Goal: Task Accomplishment & Management: Use online tool/utility

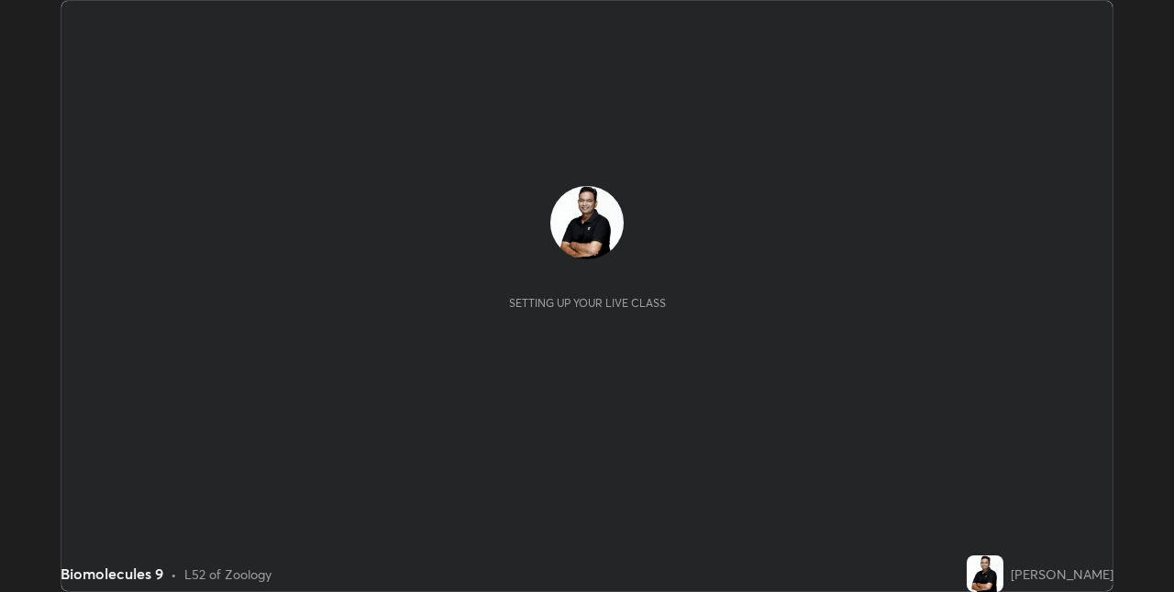
scroll to position [592, 1173]
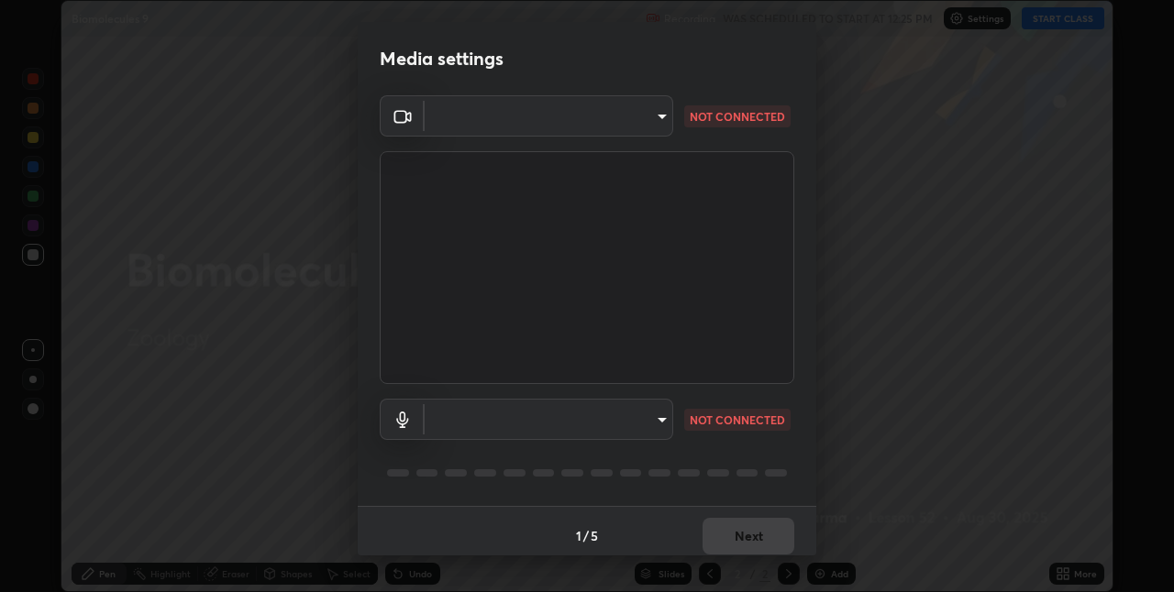
type input "8a437219b1c9d5fef93d1ec40e095ac8837f64dae60836980dab15105ba84f43"
type input "default"
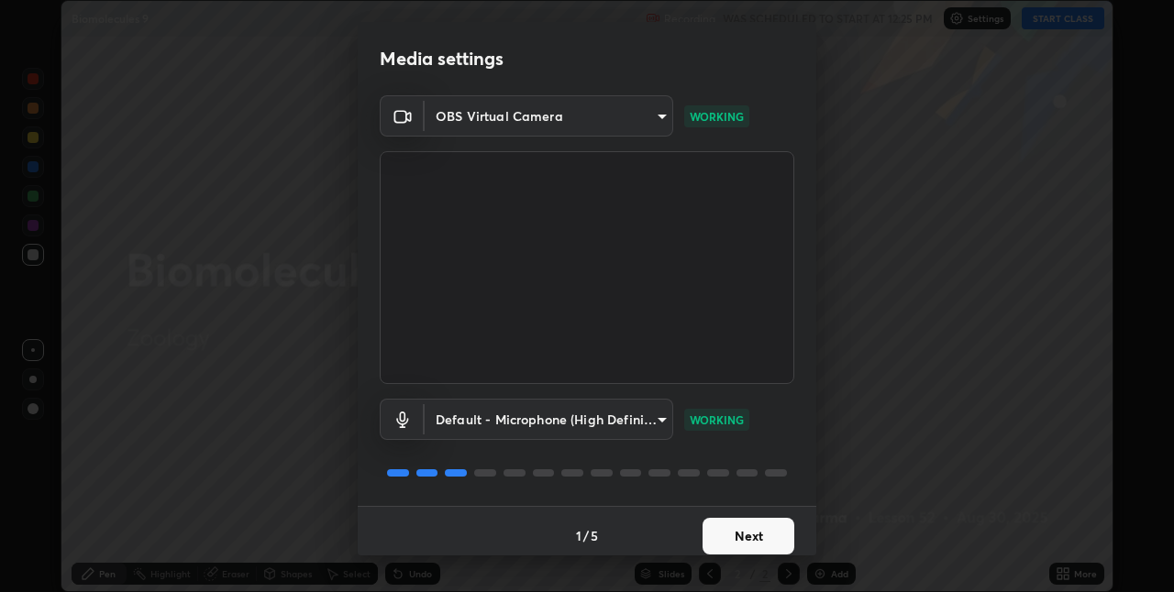
click at [756, 533] on button "Next" at bounding box center [748, 536] width 92 height 37
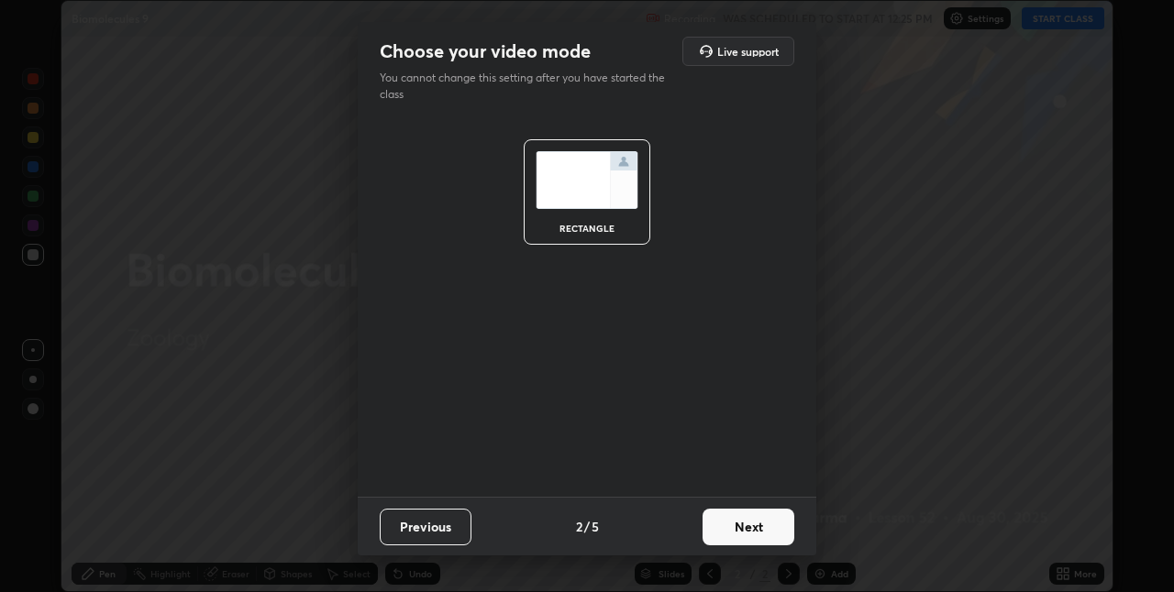
click at [768, 530] on button "Next" at bounding box center [748, 527] width 92 height 37
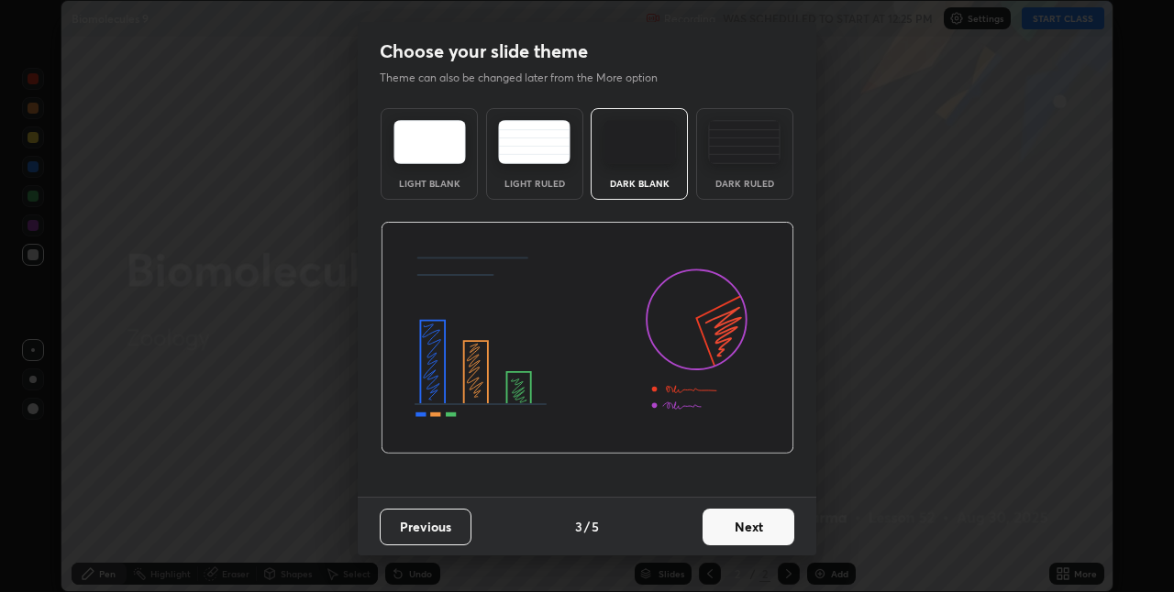
click at [772, 532] on button "Next" at bounding box center [748, 527] width 92 height 37
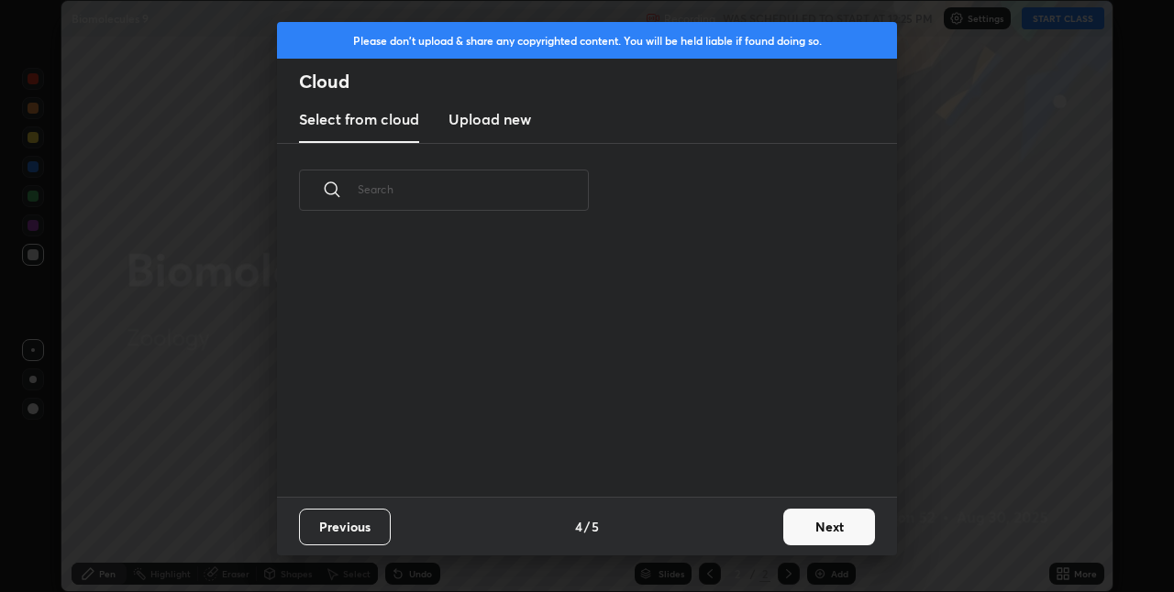
scroll to position [259, 589]
click at [815, 523] on button "Next" at bounding box center [829, 527] width 92 height 37
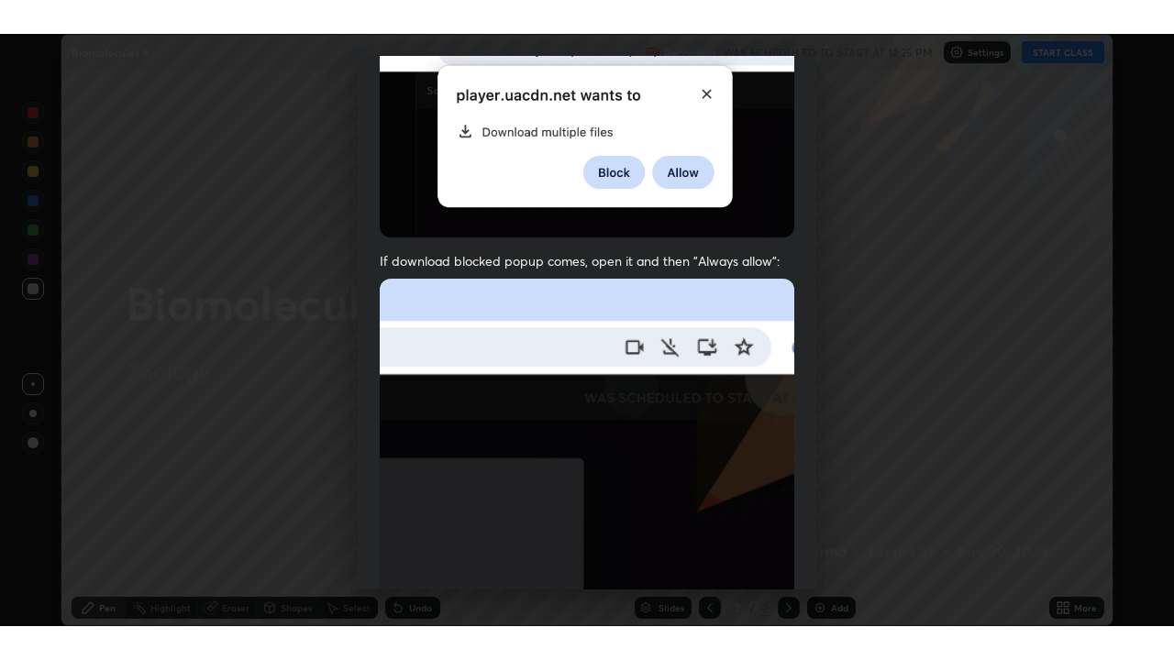
scroll to position [383, 0]
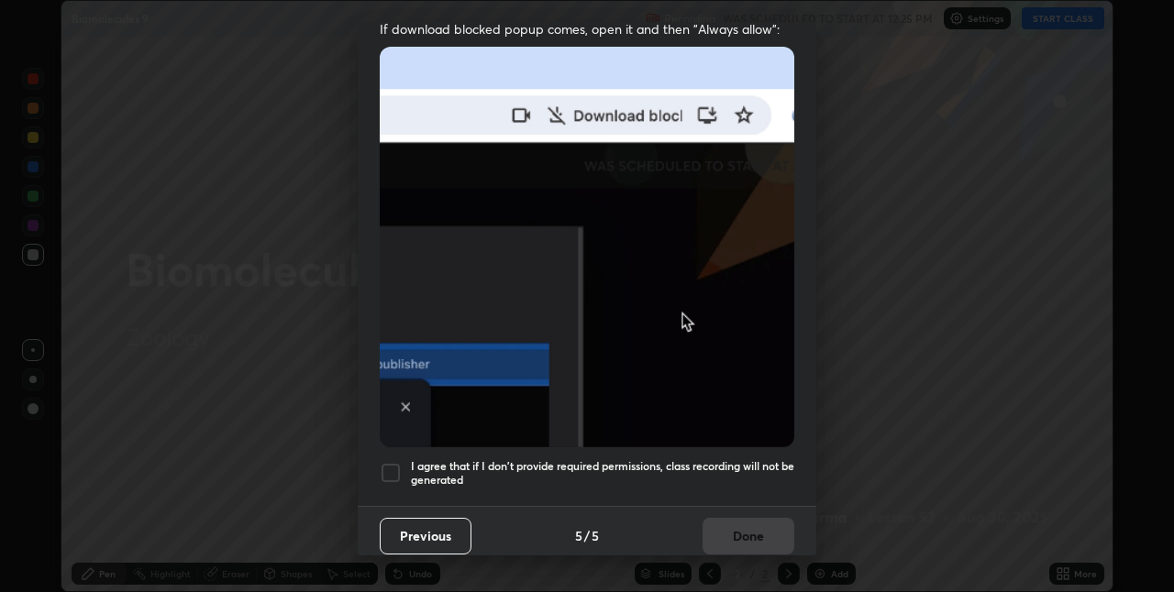
click at [393, 462] on div at bounding box center [391, 473] width 22 height 22
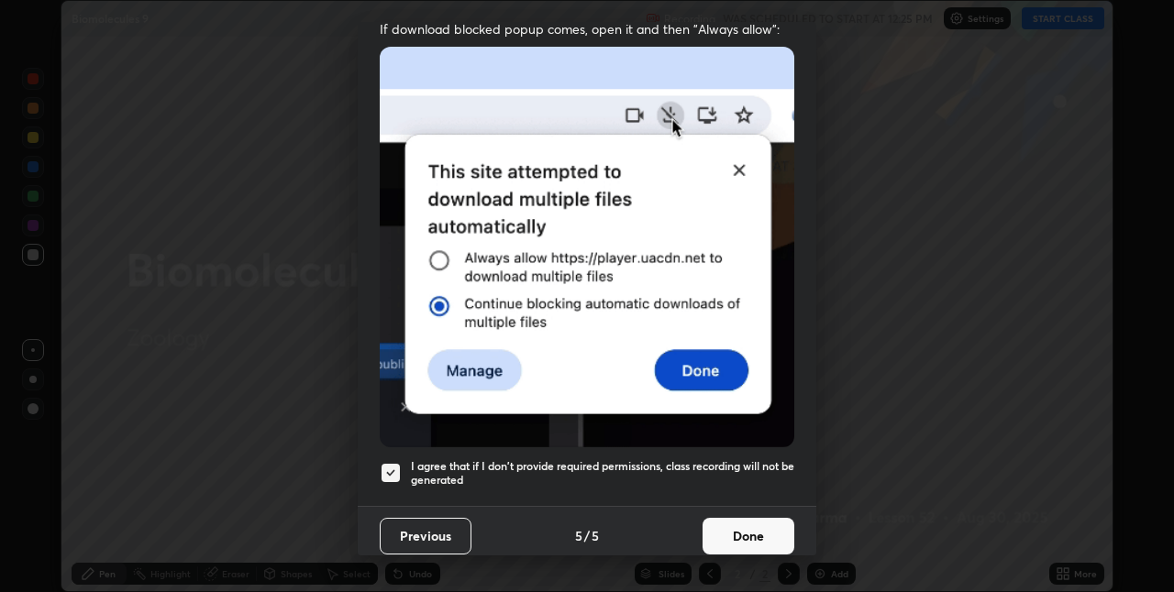
click at [772, 520] on button "Done" at bounding box center [748, 536] width 92 height 37
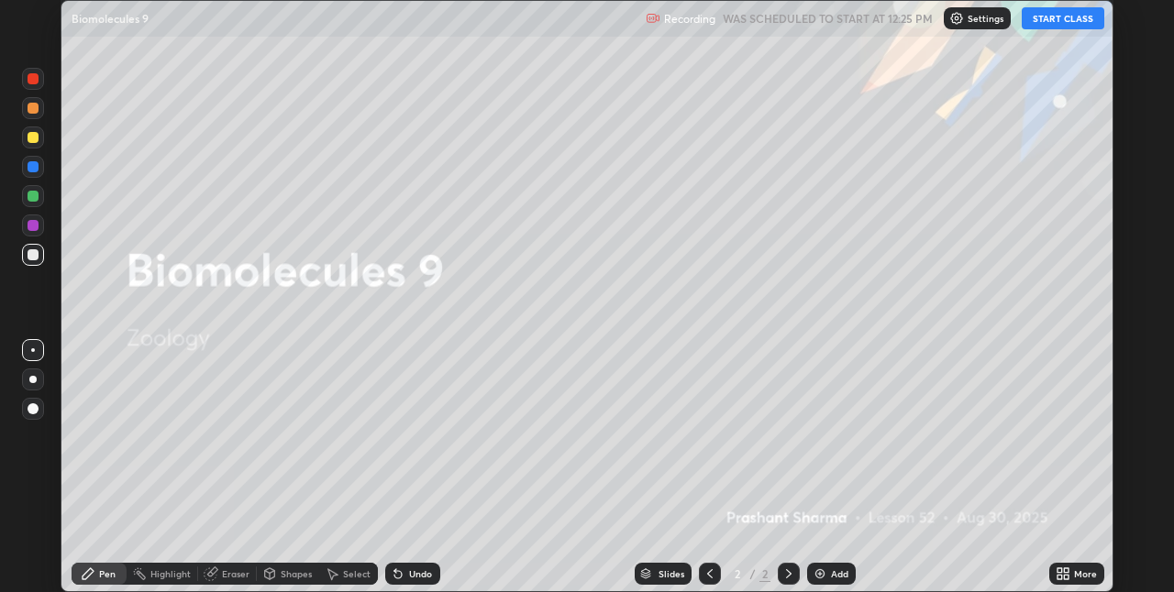
click at [1067, 568] on icon at bounding box center [1066, 570] width 5 height 5
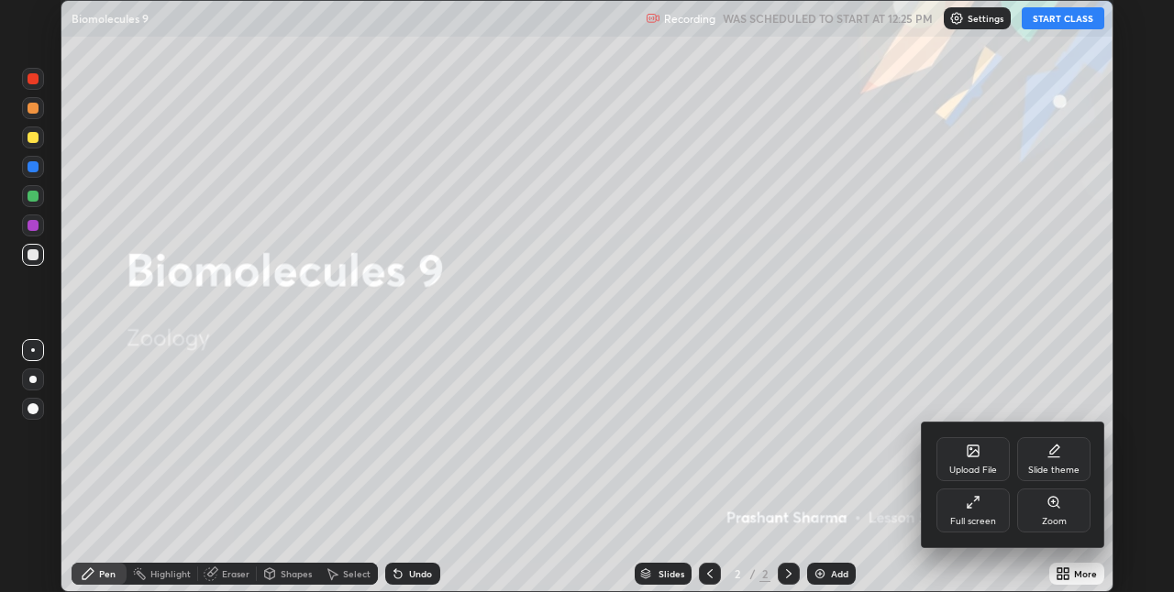
click at [1045, 443] on div "Slide theme" at bounding box center [1053, 459] width 73 height 44
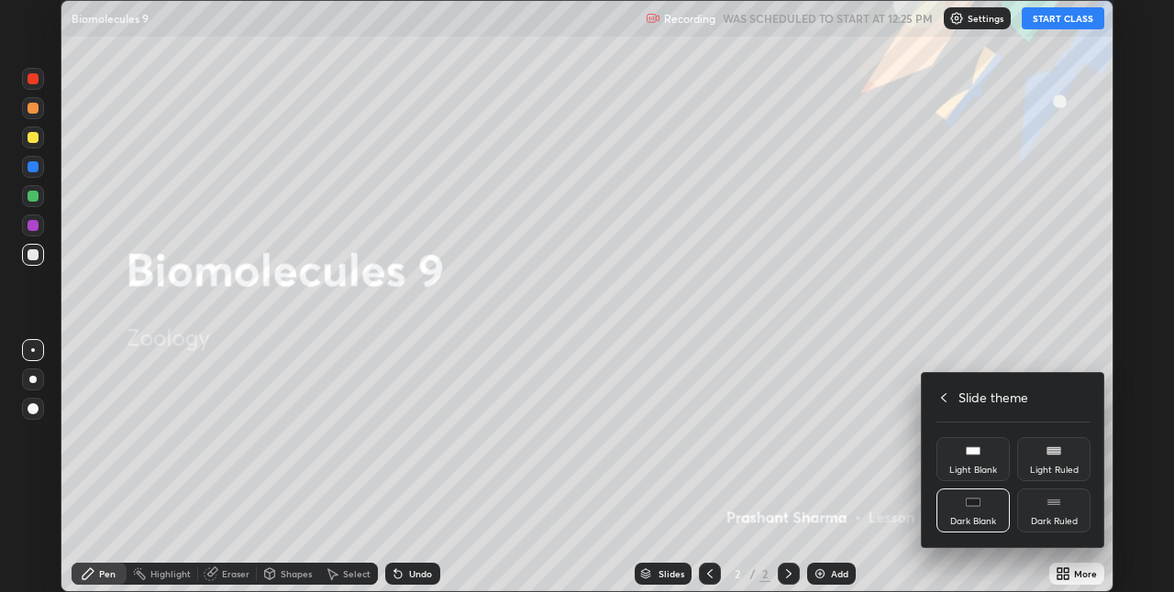
click at [965, 503] on rect at bounding box center [972, 502] width 14 height 7
click at [965, 394] on h4 "Slide theme" at bounding box center [993, 397] width 70 height 19
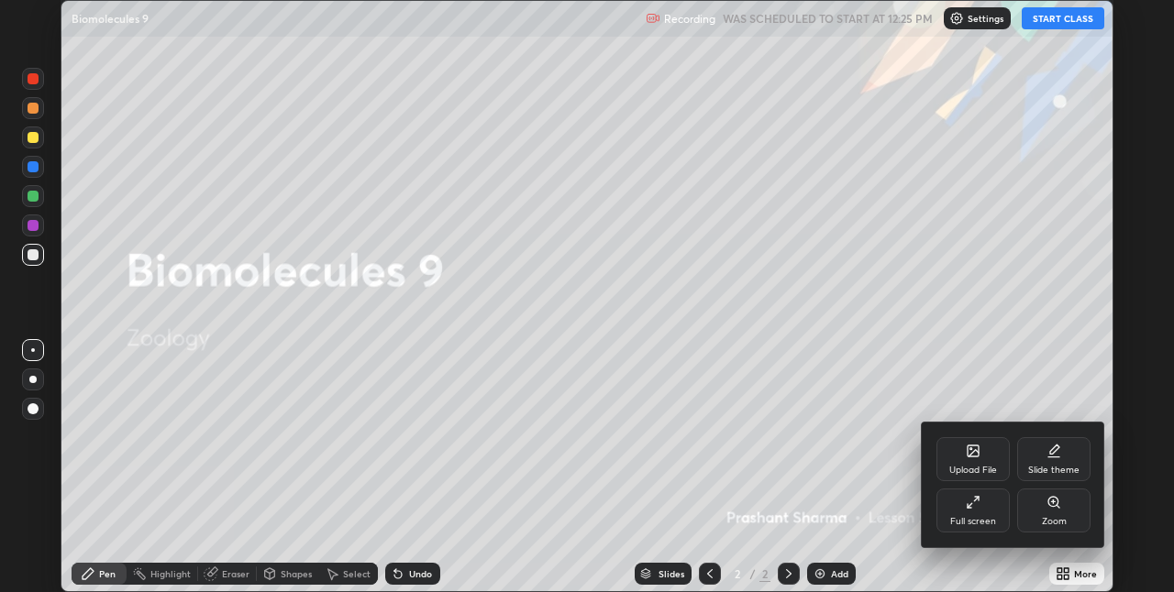
click at [977, 500] on icon at bounding box center [977, 499] width 4 height 4
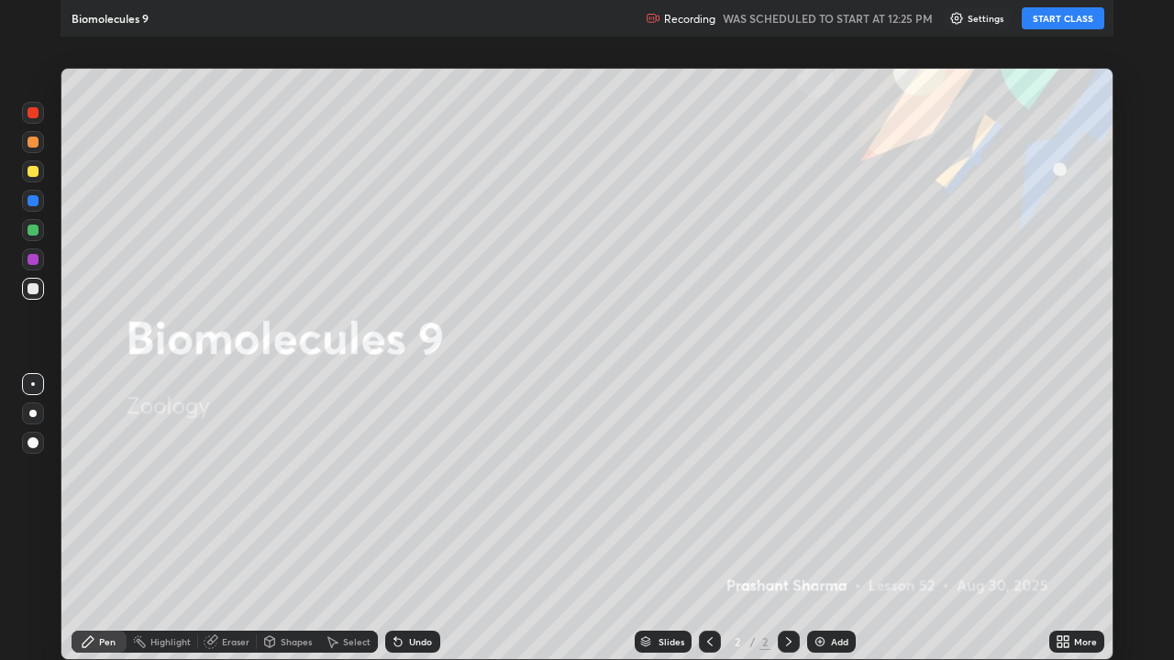
scroll to position [660, 1174]
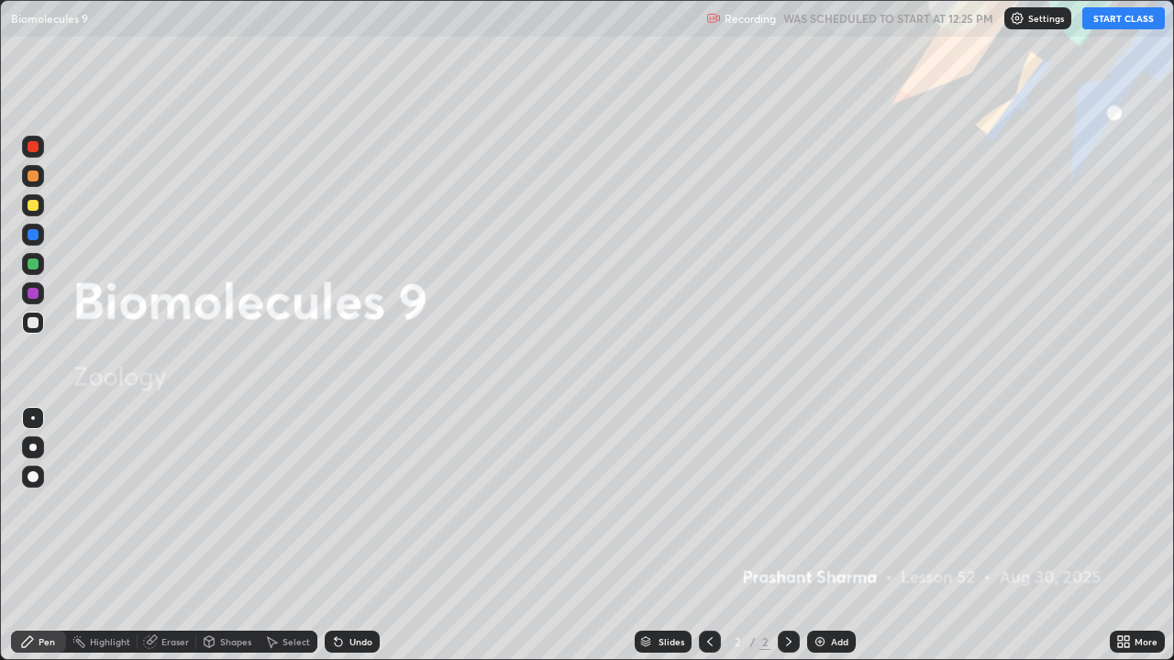
click at [839, 591] on div "Add" at bounding box center [839, 641] width 17 height 9
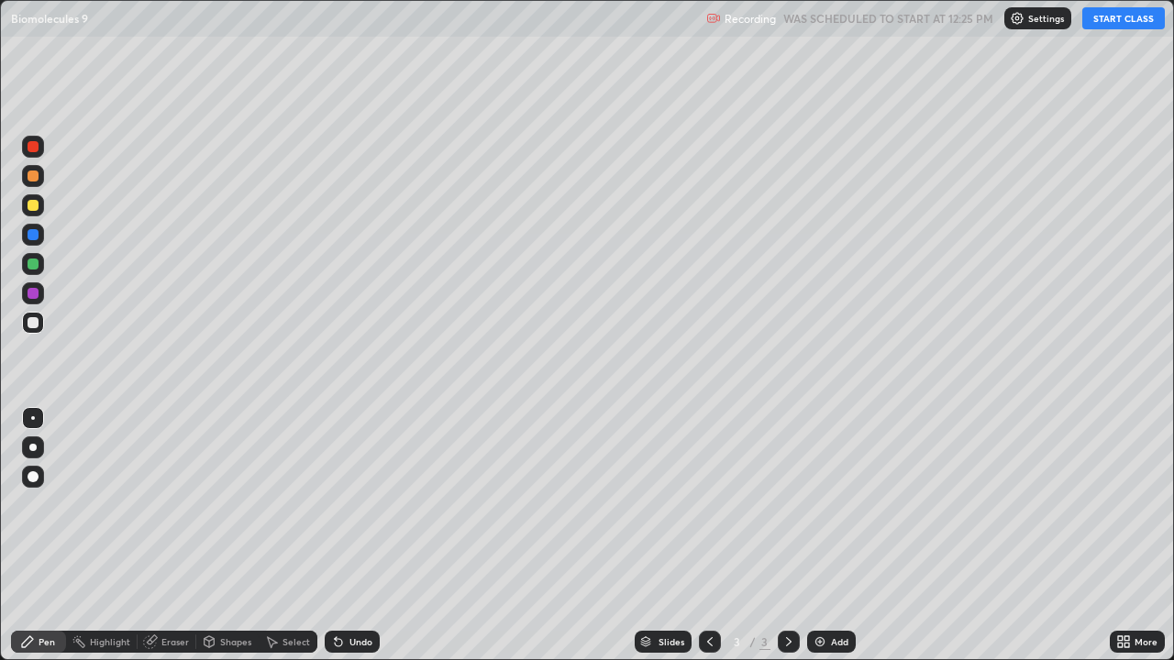
click at [1124, 17] on button "START CLASS" at bounding box center [1123, 18] width 83 height 22
click at [32, 205] on div at bounding box center [33, 205] width 11 height 11
click at [34, 321] on div at bounding box center [33, 322] width 11 height 11
click at [31, 203] on div at bounding box center [33, 205] width 11 height 11
click at [36, 322] on div at bounding box center [33, 322] width 11 height 11
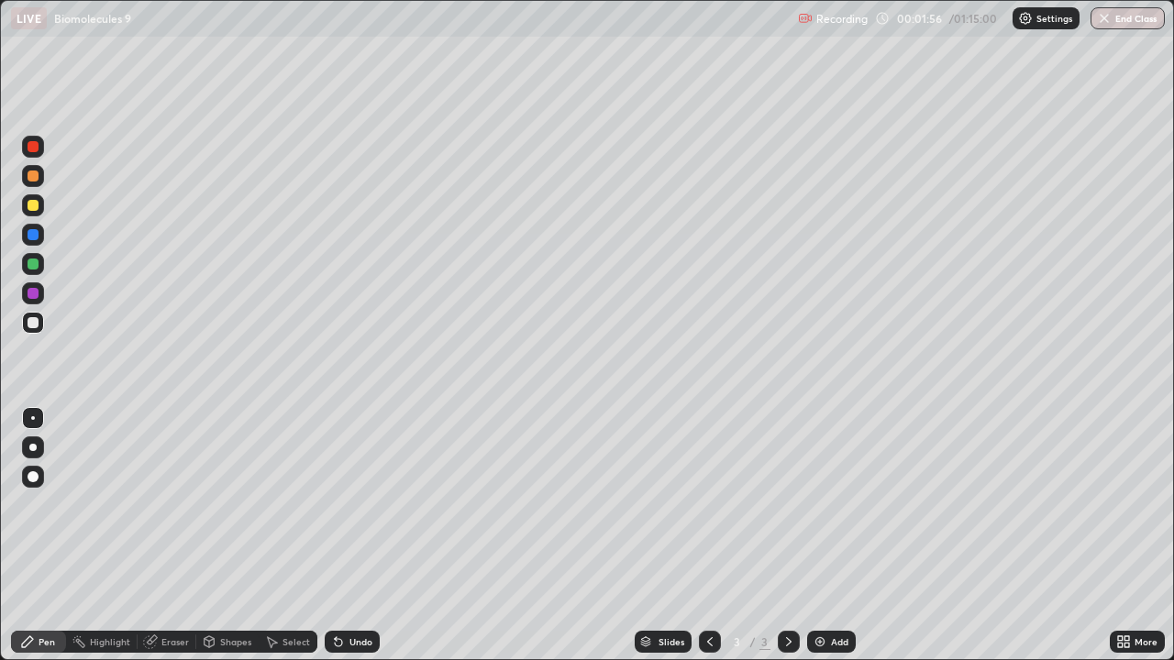
click at [33, 175] on div at bounding box center [33, 176] width 11 height 11
click at [177, 591] on div "Eraser" at bounding box center [175, 641] width 28 height 9
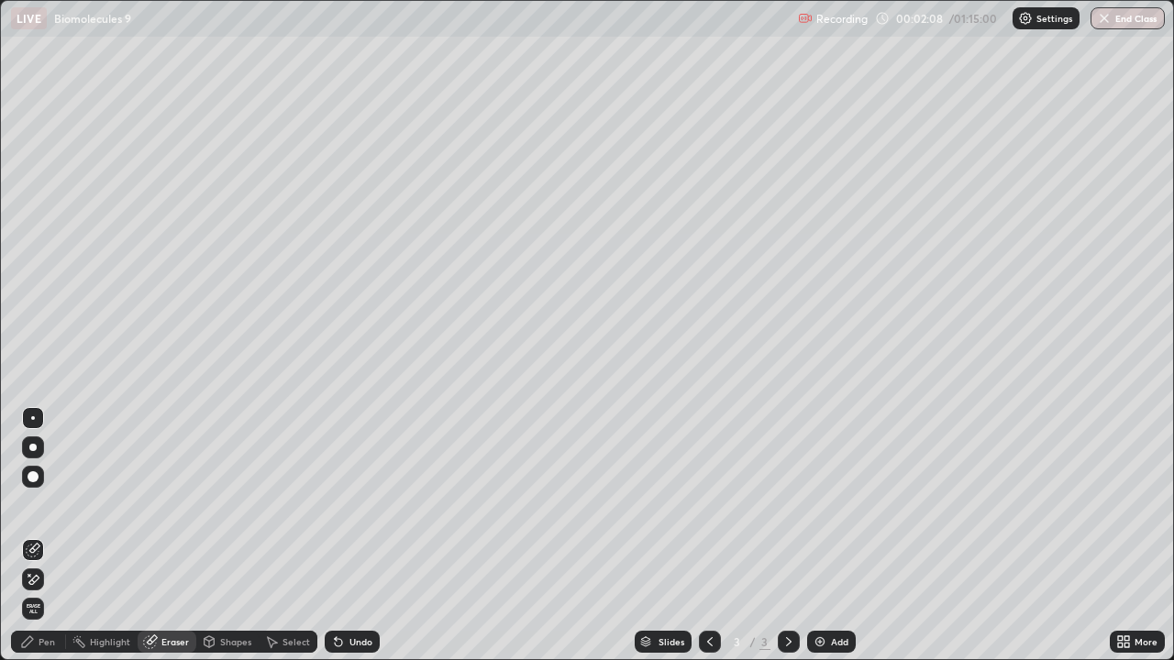
click at [43, 591] on div "Pen" at bounding box center [47, 641] width 17 height 9
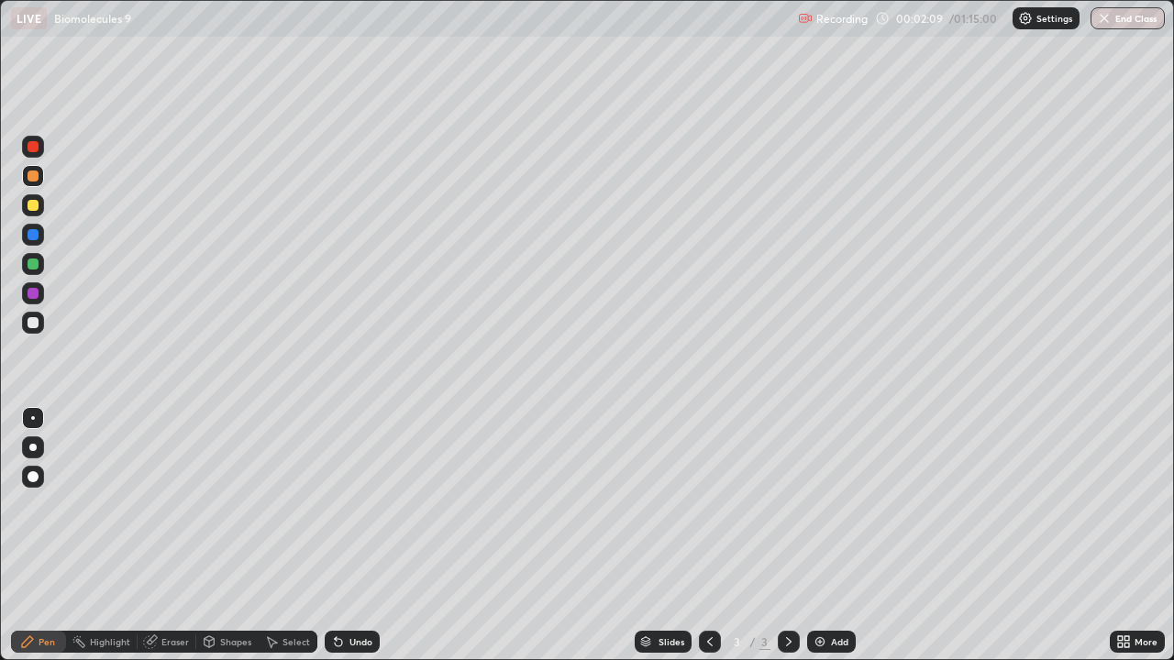
click at [31, 260] on div at bounding box center [33, 264] width 11 height 11
click at [28, 475] on div at bounding box center [33, 476] width 11 height 11
click at [35, 290] on div at bounding box center [33, 293] width 11 height 11
click at [31, 262] on div at bounding box center [33, 264] width 11 height 11
click at [37, 317] on div at bounding box center [33, 322] width 11 height 11
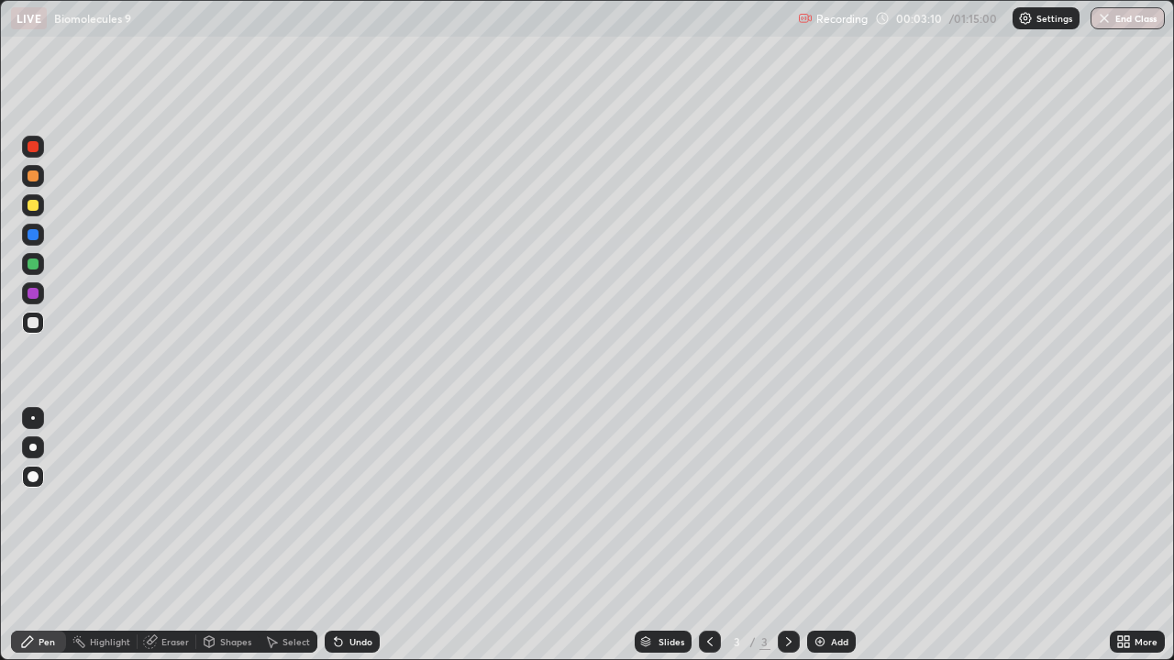
click at [33, 418] on div at bounding box center [33, 418] width 4 height 4
click at [831, 591] on div "Add" at bounding box center [839, 641] width 17 height 9
click at [35, 215] on div at bounding box center [33, 205] width 22 height 22
click at [38, 321] on div at bounding box center [33, 322] width 11 height 11
click at [33, 177] on div at bounding box center [33, 176] width 11 height 11
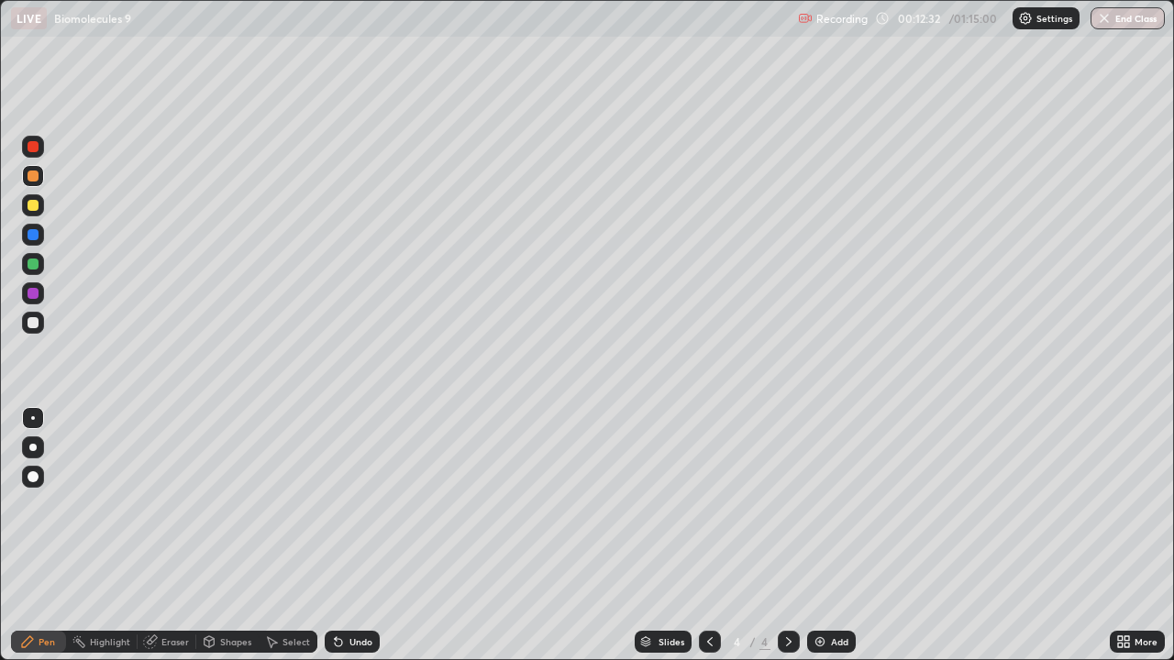
click at [29, 208] on div at bounding box center [33, 205] width 11 height 11
click at [349, 591] on div "Undo" at bounding box center [352, 642] width 55 height 22
click at [702, 591] on icon at bounding box center [709, 641] width 15 height 15
click at [352, 591] on div "Undo" at bounding box center [360, 641] width 23 height 9
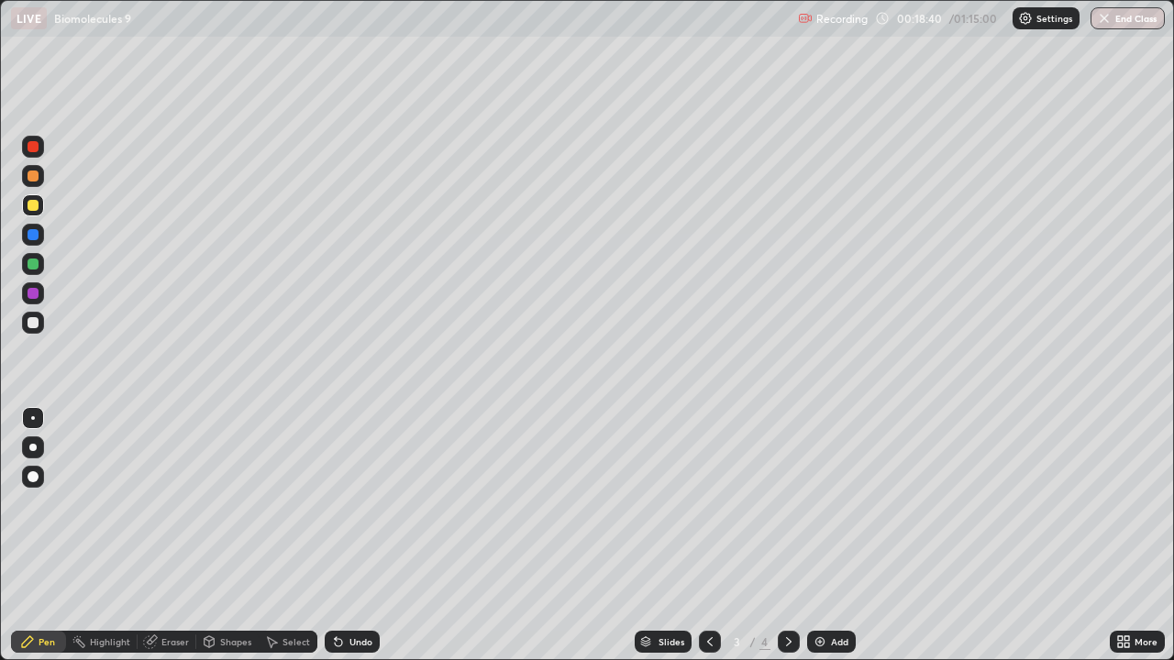
click at [351, 591] on div "Undo" at bounding box center [352, 642] width 55 height 22
click at [350, 591] on div "Undo" at bounding box center [352, 642] width 55 height 22
click at [347, 591] on div "Undo" at bounding box center [352, 642] width 55 height 22
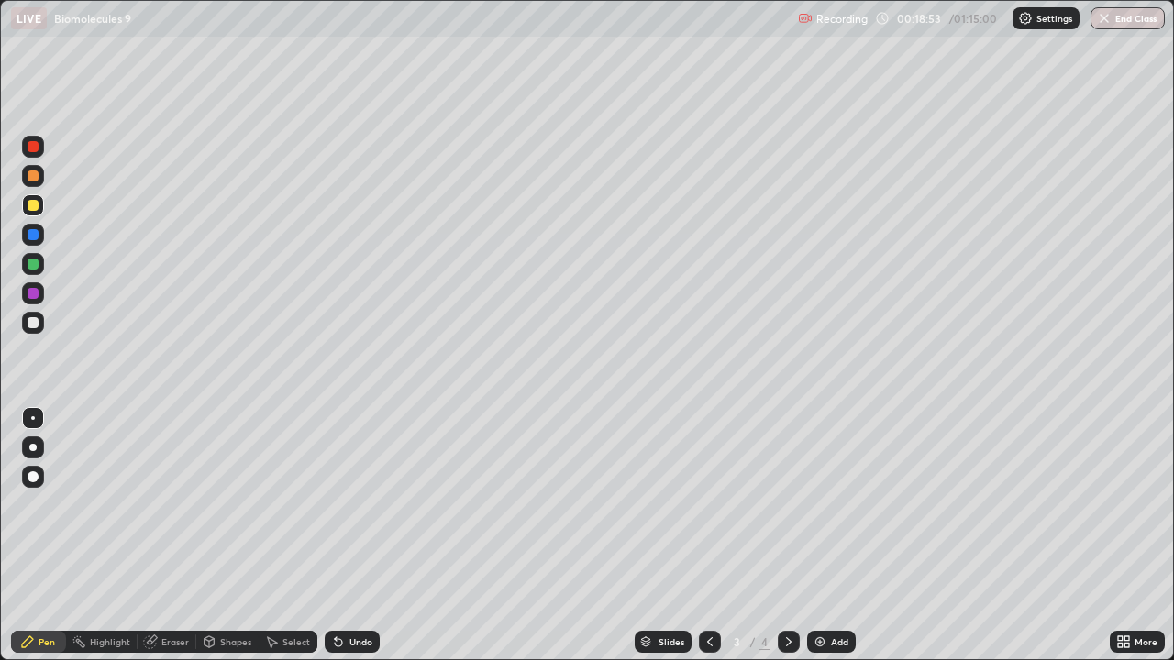
click at [30, 259] on div at bounding box center [33, 264] width 11 height 11
click at [30, 469] on div at bounding box center [33, 477] width 22 height 22
click at [30, 261] on div at bounding box center [33, 264] width 11 height 11
click at [32, 290] on div at bounding box center [33, 293] width 11 height 11
click at [32, 174] on div at bounding box center [33, 176] width 11 height 11
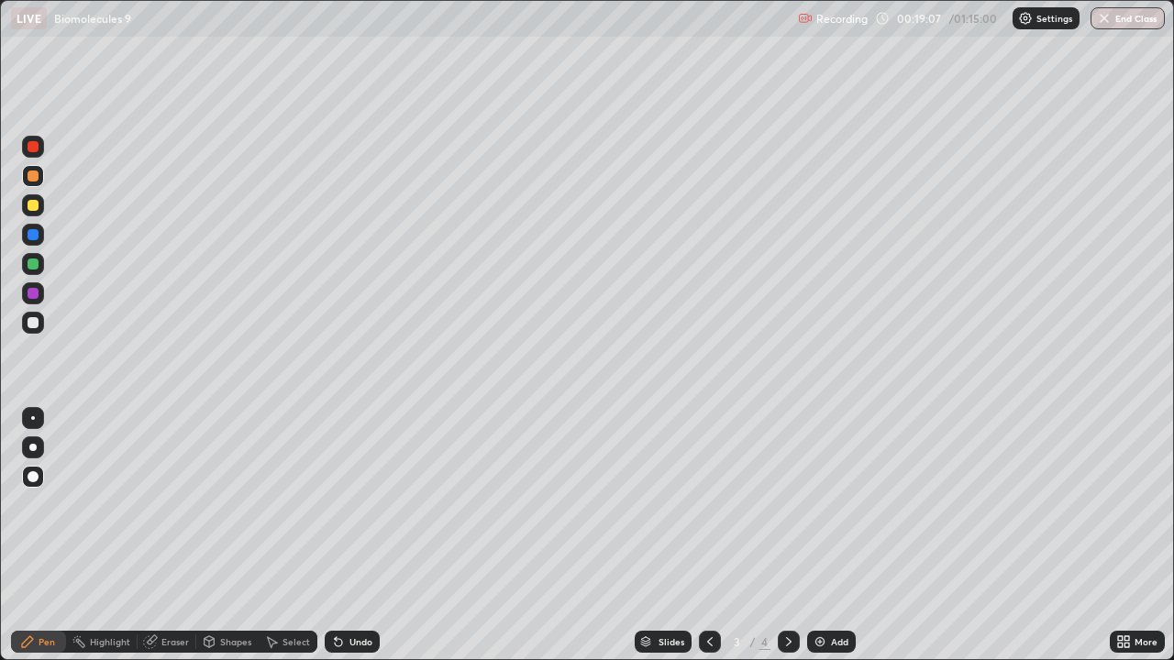
click at [32, 259] on div at bounding box center [33, 264] width 11 height 11
click at [789, 591] on icon at bounding box center [788, 641] width 15 height 15
click at [835, 591] on div "Add" at bounding box center [839, 641] width 17 height 9
click at [33, 319] on div at bounding box center [33, 322] width 11 height 11
click at [33, 418] on div at bounding box center [33, 418] width 4 height 4
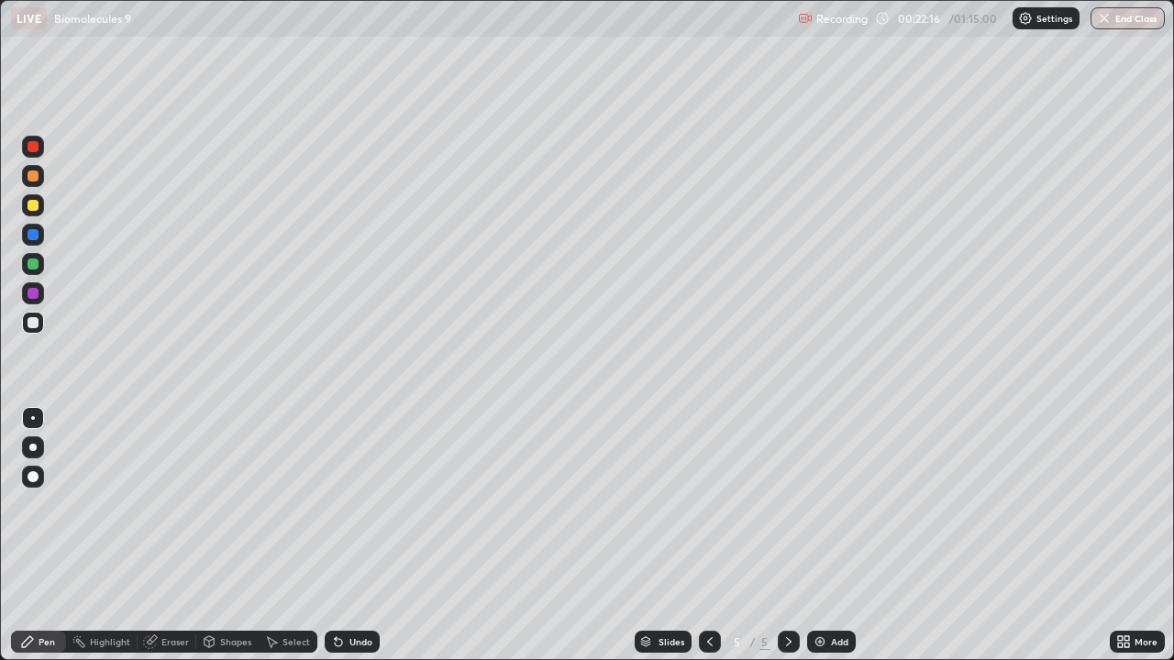
click at [34, 321] on div at bounding box center [33, 322] width 11 height 11
click at [37, 263] on div at bounding box center [33, 264] width 11 height 11
click at [36, 208] on div at bounding box center [33, 205] width 11 height 11
click at [303, 591] on div "Select" at bounding box center [296, 641] width 28 height 9
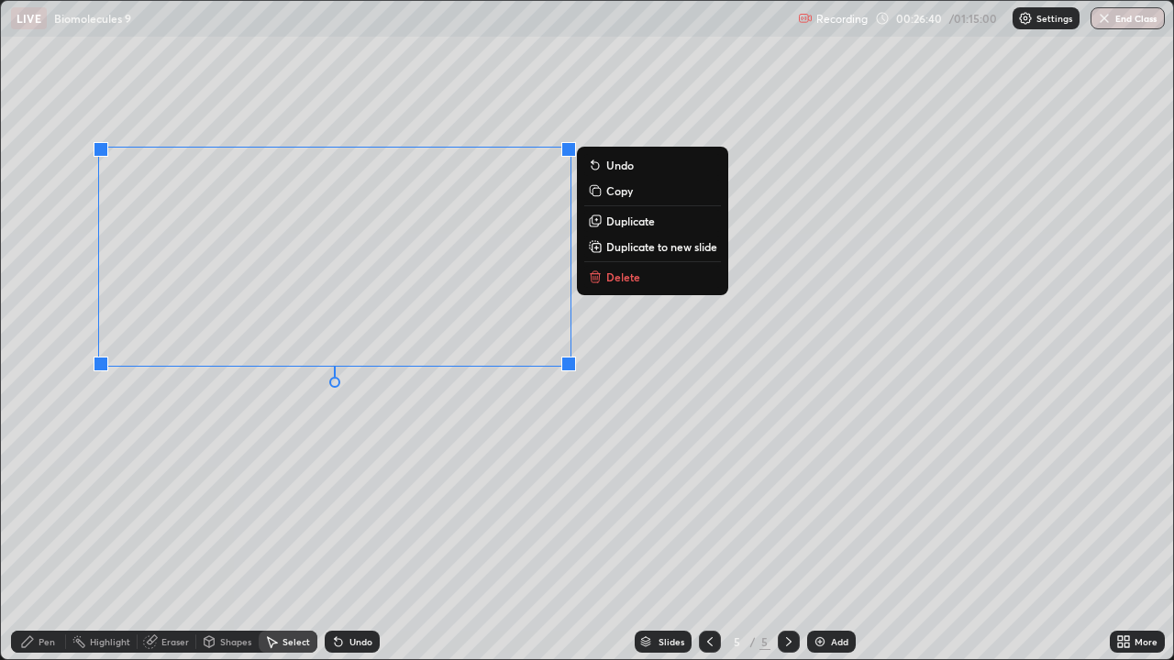
click at [176, 509] on div "0 ° Undo Copy Duplicate Duplicate to new slide Delete" at bounding box center [587, 330] width 1172 height 658
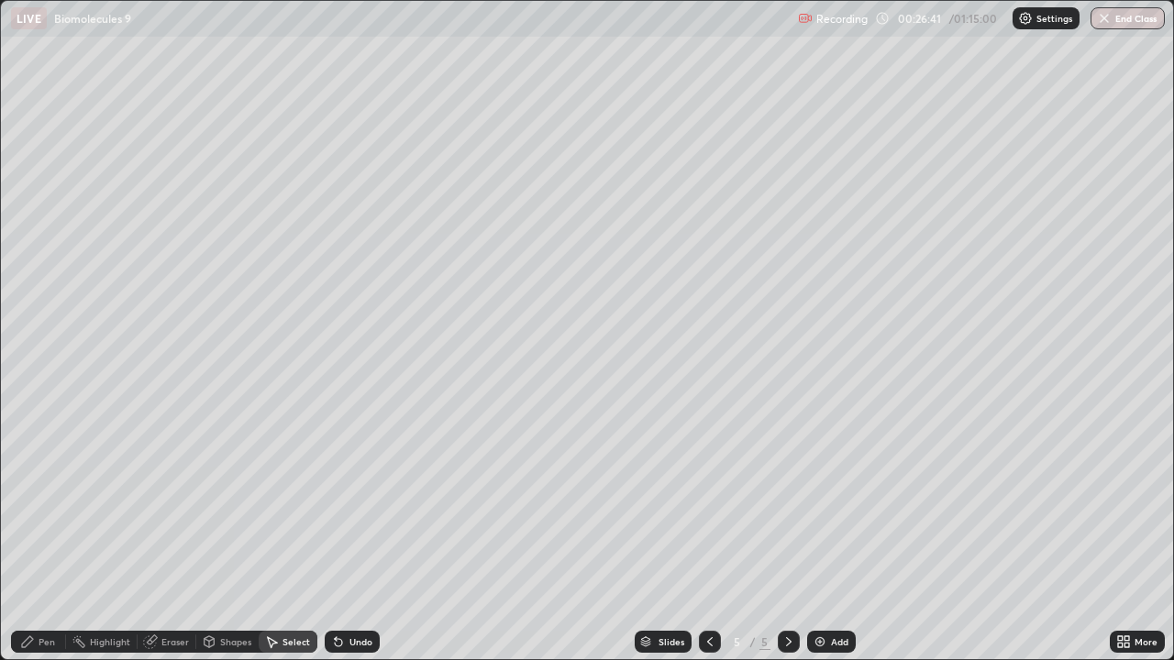
click at [47, 591] on div "Pen" at bounding box center [47, 641] width 17 height 9
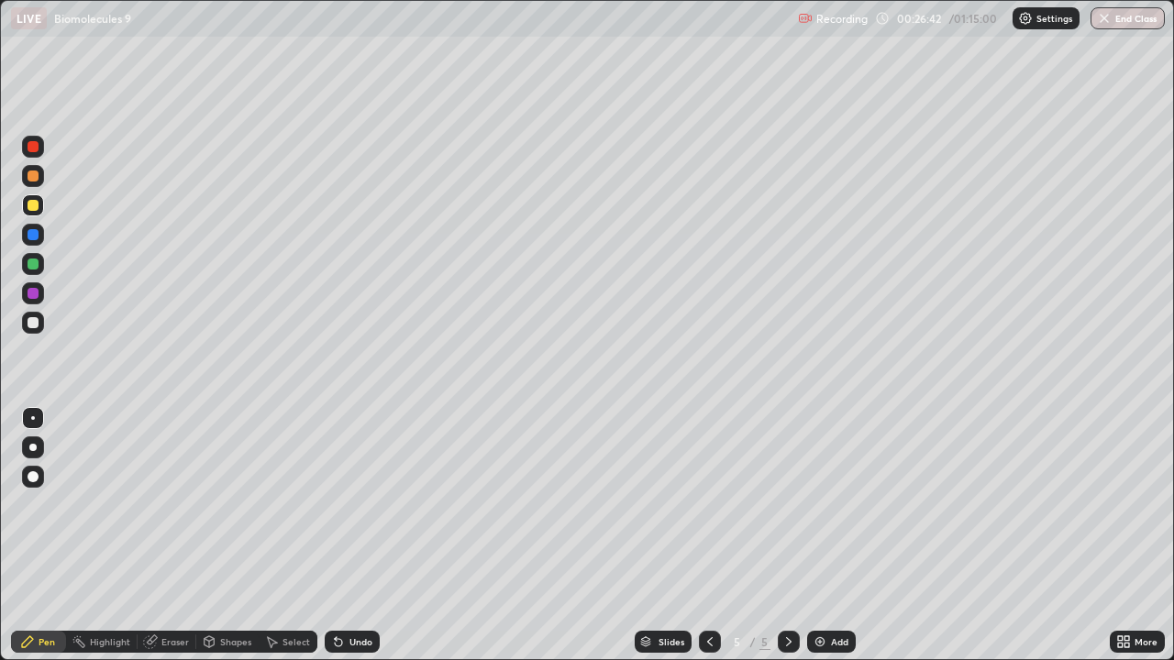
click at [28, 209] on div at bounding box center [33, 205] width 22 height 22
click at [343, 591] on div "Undo" at bounding box center [352, 642] width 55 height 22
click at [349, 591] on div "Undo" at bounding box center [360, 641] width 23 height 9
click at [848, 591] on div "Add" at bounding box center [831, 642] width 49 height 22
click at [831, 591] on div "Add" at bounding box center [839, 641] width 17 height 9
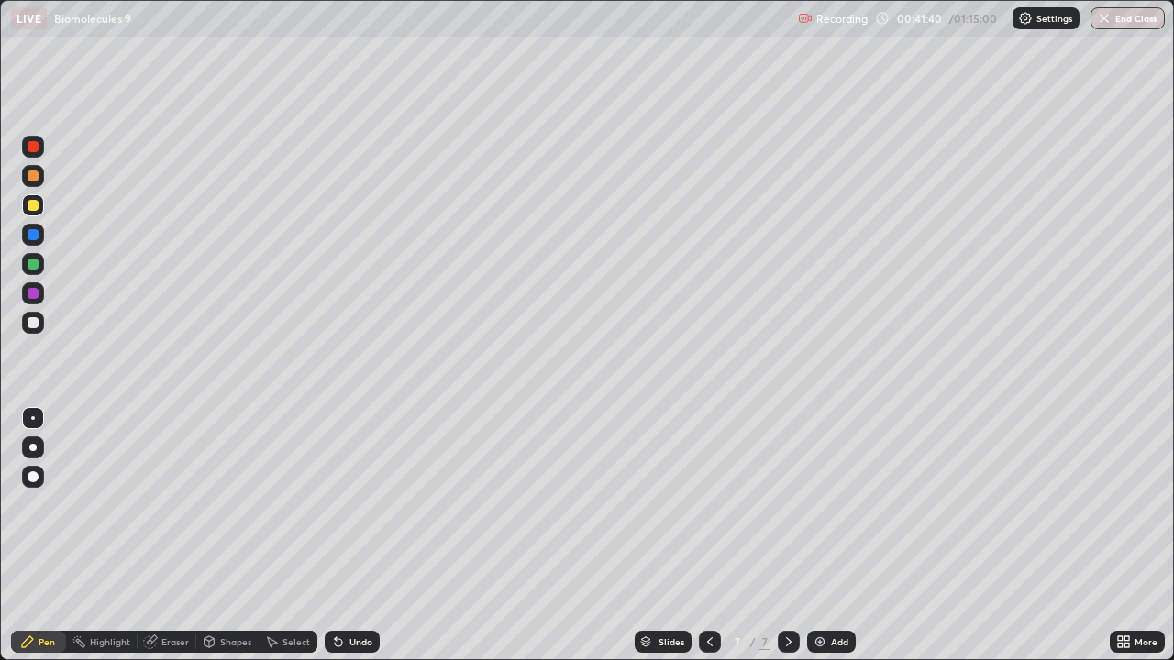
click at [28, 322] on div at bounding box center [33, 322] width 11 height 11
click at [358, 591] on div "Undo" at bounding box center [360, 641] width 23 height 9
click at [359, 591] on div "Undo" at bounding box center [352, 642] width 55 height 22
click at [226, 591] on div "Shapes" at bounding box center [235, 641] width 31 height 9
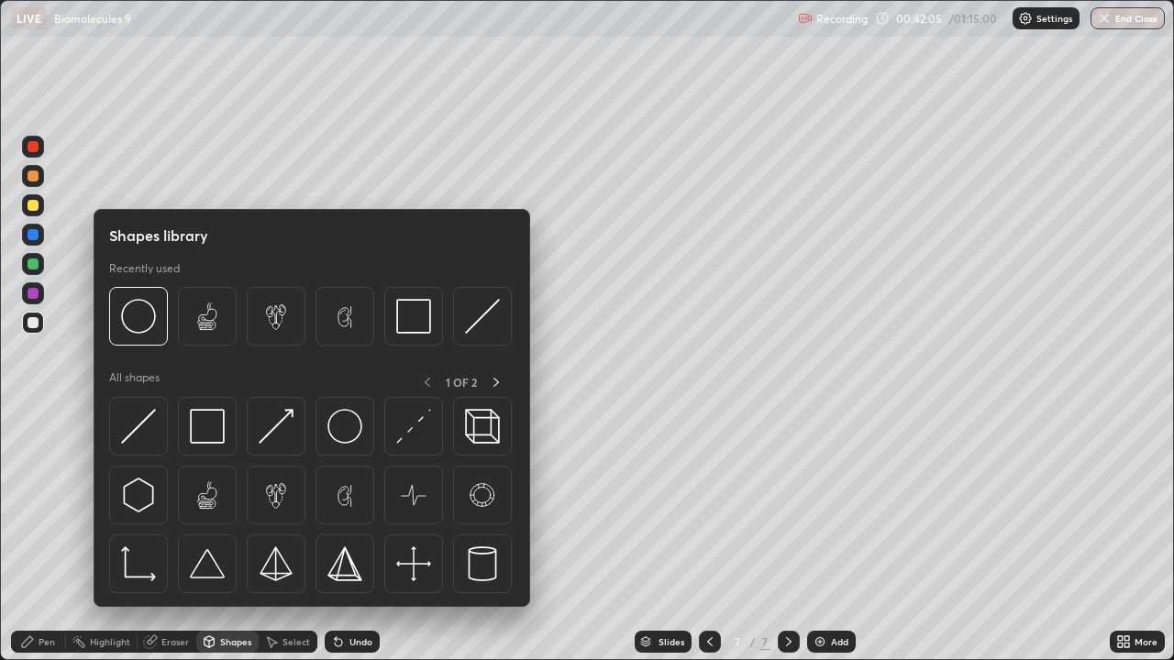
click at [290, 591] on div "Select" at bounding box center [296, 641] width 28 height 9
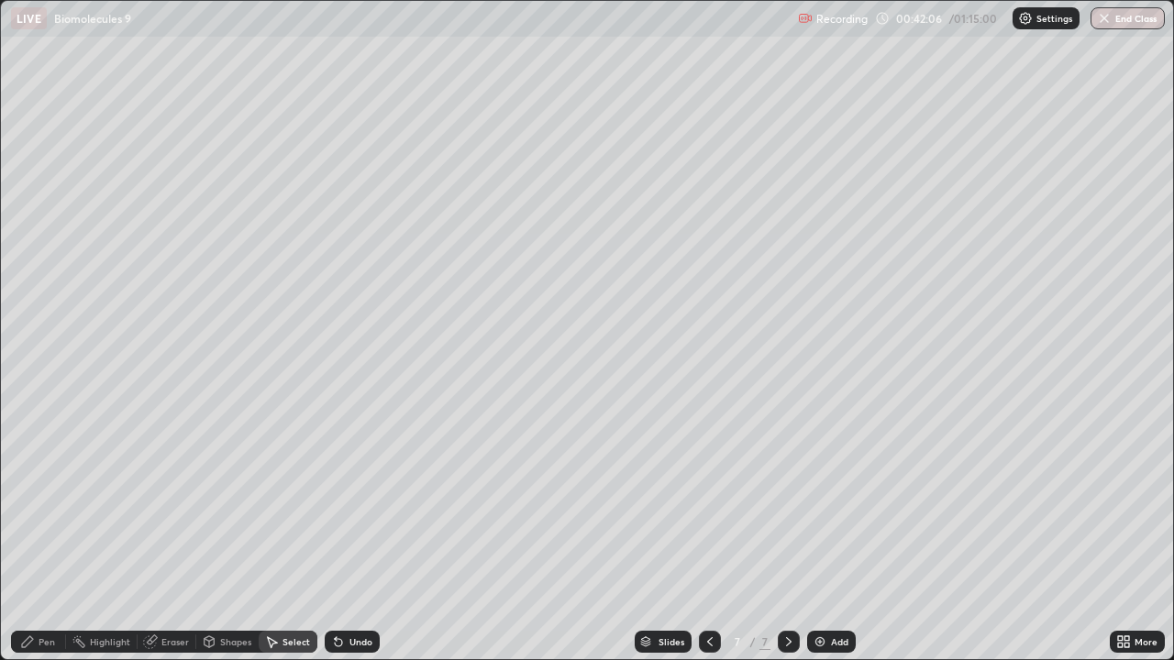
click at [188, 591] on div "Eraser" at bounding box center [167, 642] width 59 height 22
click at [33, 591] on icon at bounding box center [27, 641] width 15 height 15
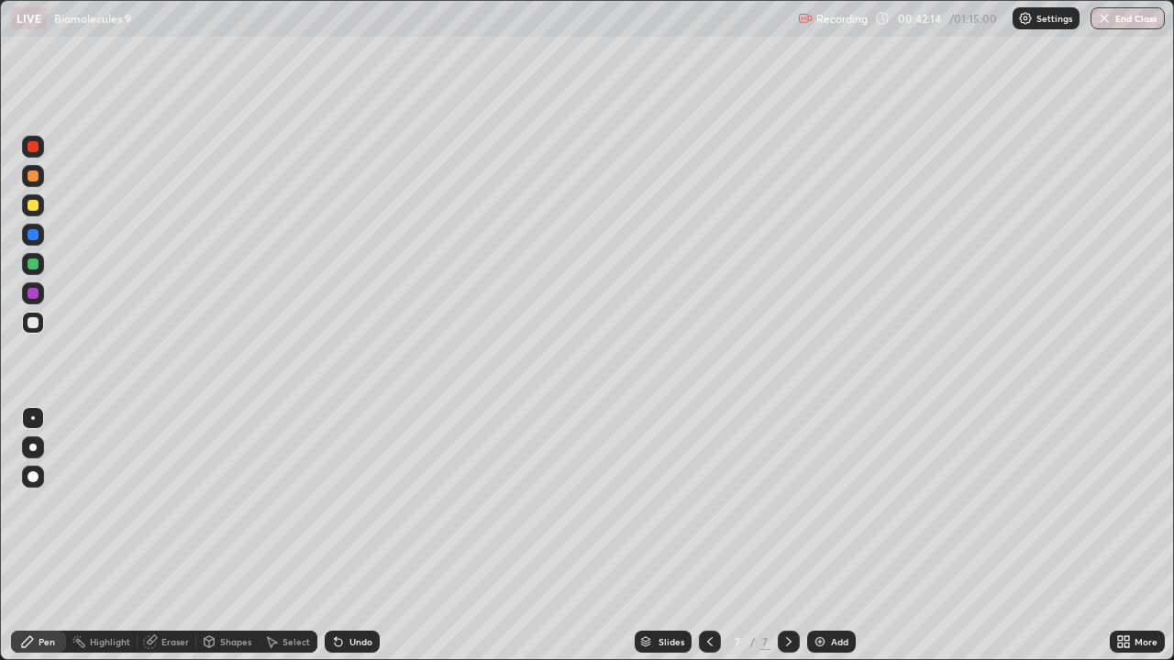
click at [175, 591] on div "Eraser" at bounding box center [167, 642] width 59 height 22
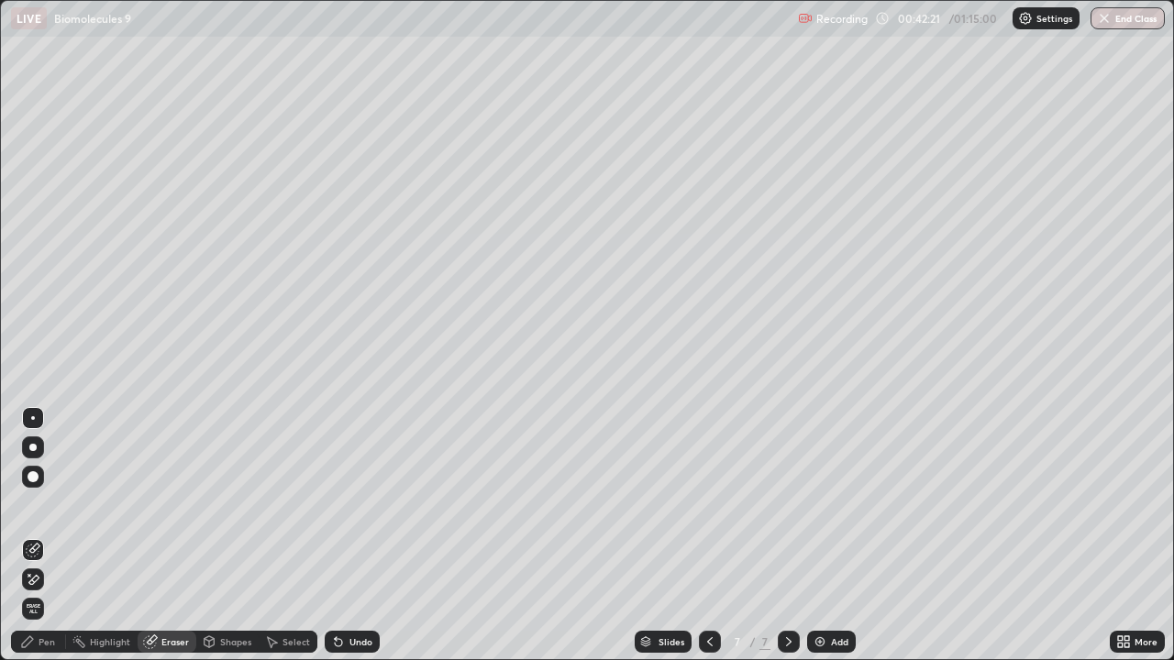
click at [45, 591] on div "Pen" at bounding box center [47, 641] width 17 height 9
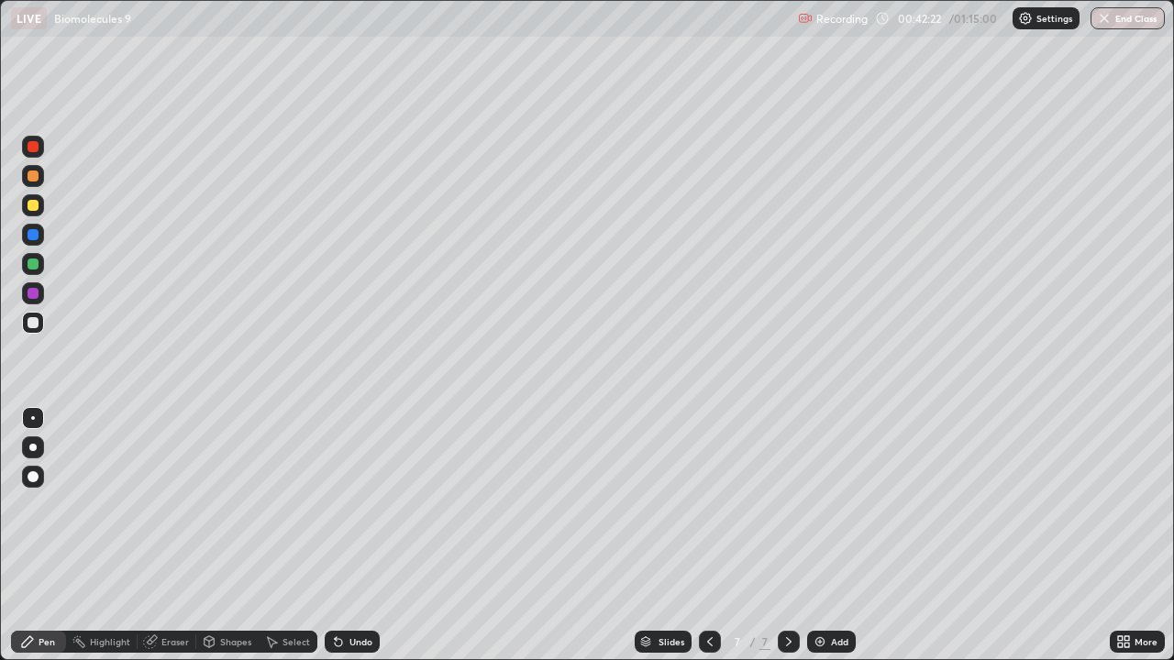
click at [35, 318] on div at bounding box center [33, 322] width 11 height 11
click at [32, 292] on div at bounding box center [33, 293] width 11 height 11
click at [33, 475] on div at bounding box center [33, 476] width 11 height 11
click at [36, 204] on div at bounding box center [33, 205] width 11 height 11
click at [33, 260] on div at bounding box center [33, 264] width 11 height 11
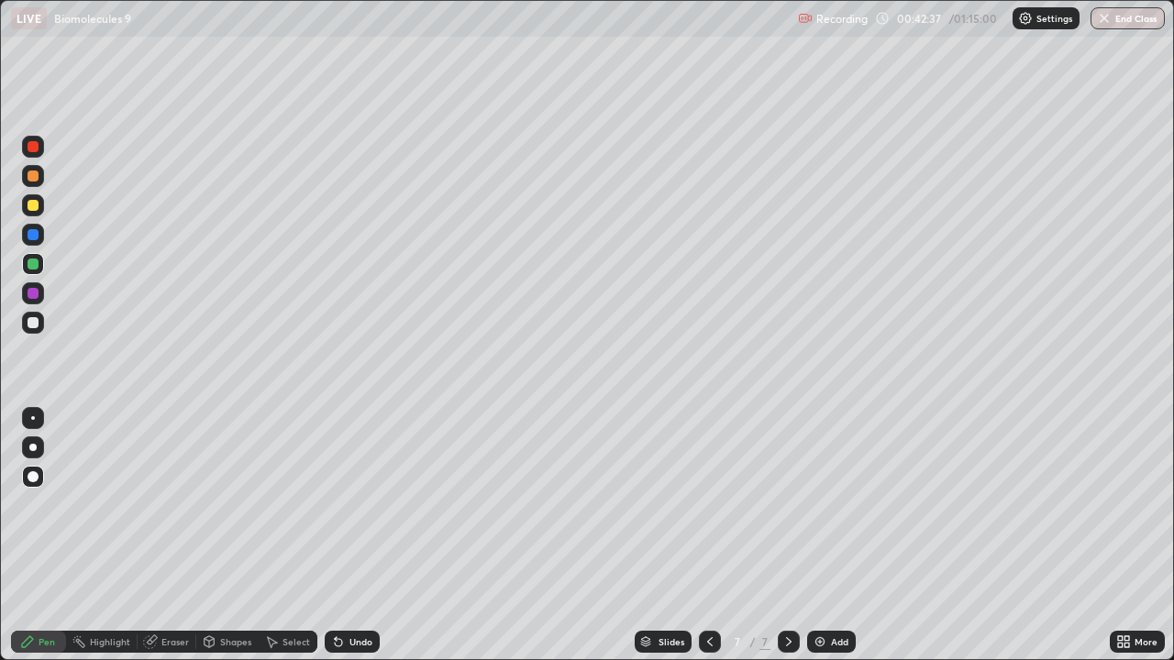
click at [26, 407] on div at bounding box center [33, 417] width 22 height 29
click at [36, 148] on div at bounding box center [33, 146] width 11 height 11
click at [33, 473] on div at bounding box center [33, 476] width 11 height 11
click at [33, 315] on div at bounding box center [33, 323] width 22 height 22
click at [32, 417] on div at bounding box center [33, 418] width 4 height 4
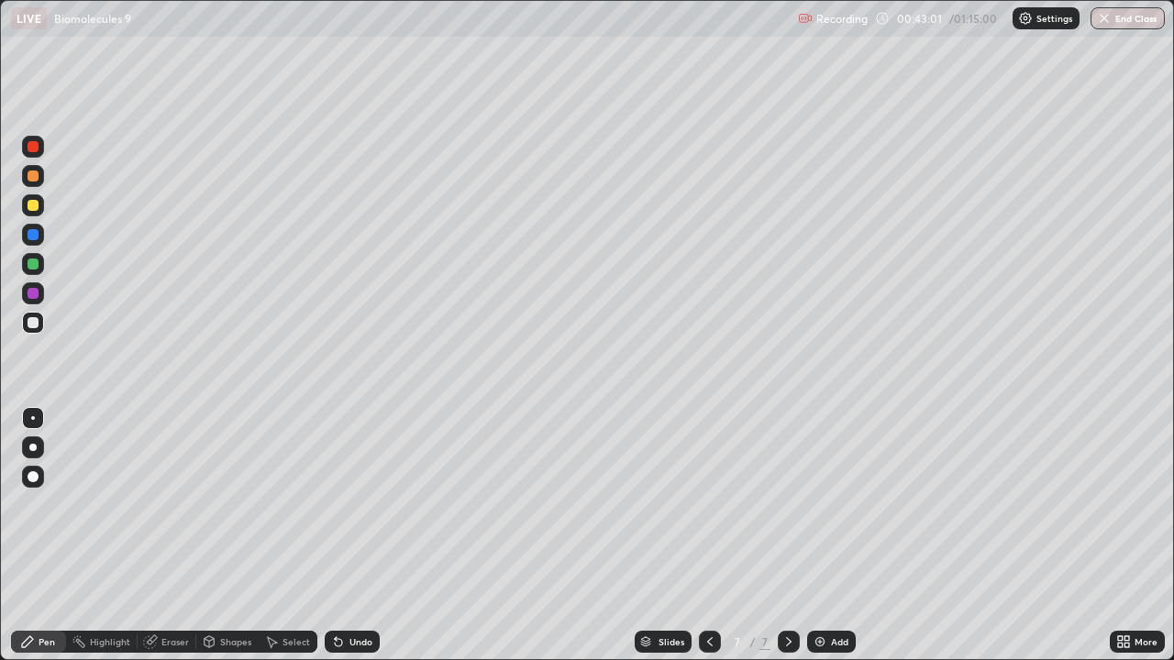
click at [33, 293] on div at bounding box center [33, 293] width 11 height 11
click at [34, 473] on div at bounding box center [33, 476] width 11 height 11
click at [297, 591] on div "Select" at bounding box center [296, 641] width 28 height 9
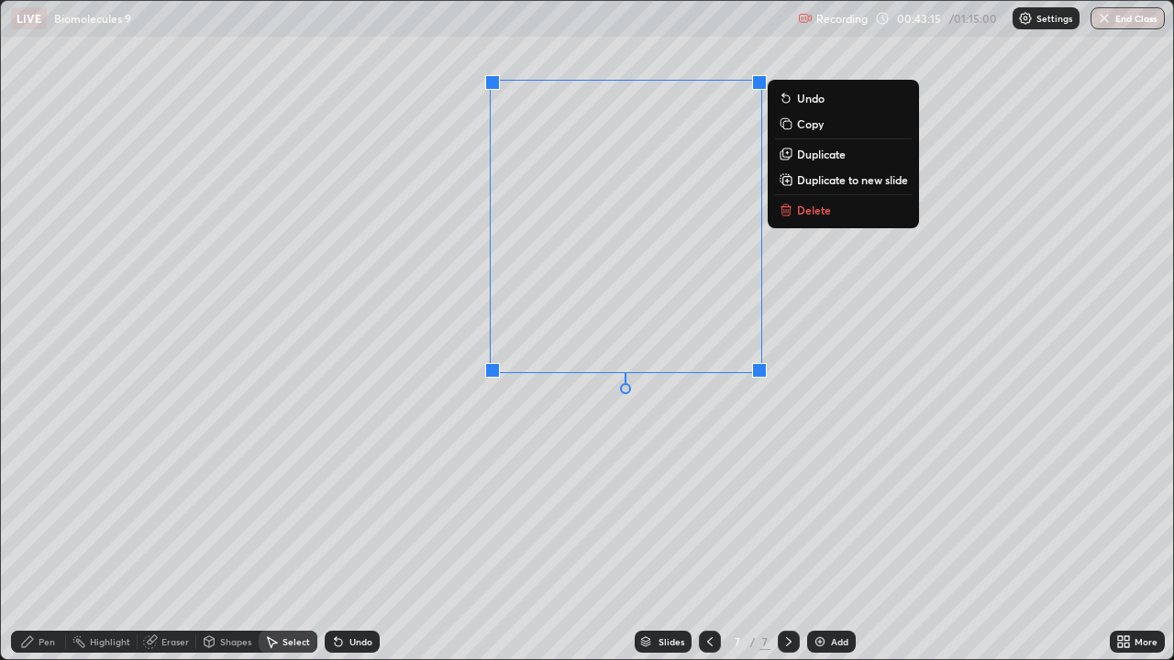
click at [506, 428] on div "0 ° Undo Copy Duplicate Duplicate to new slide Delete" at bounding box center [587, 330] width 1172 height 658
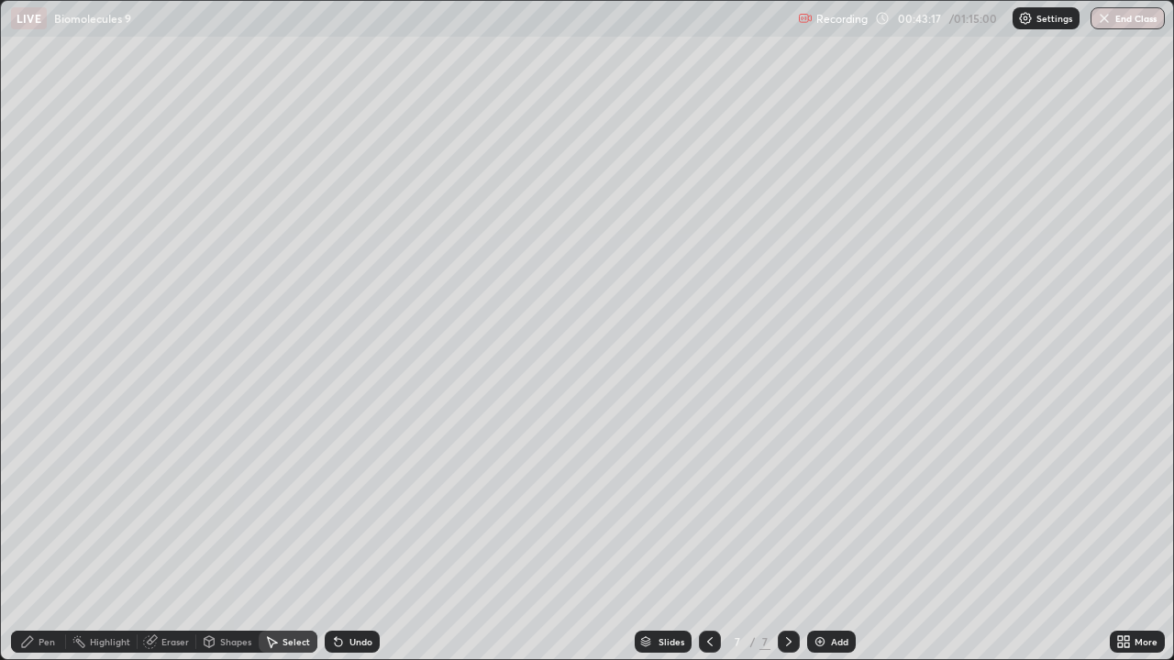
click at [42, 591] on div "Pen" at bounding box center [47, 641] width 17 height 9
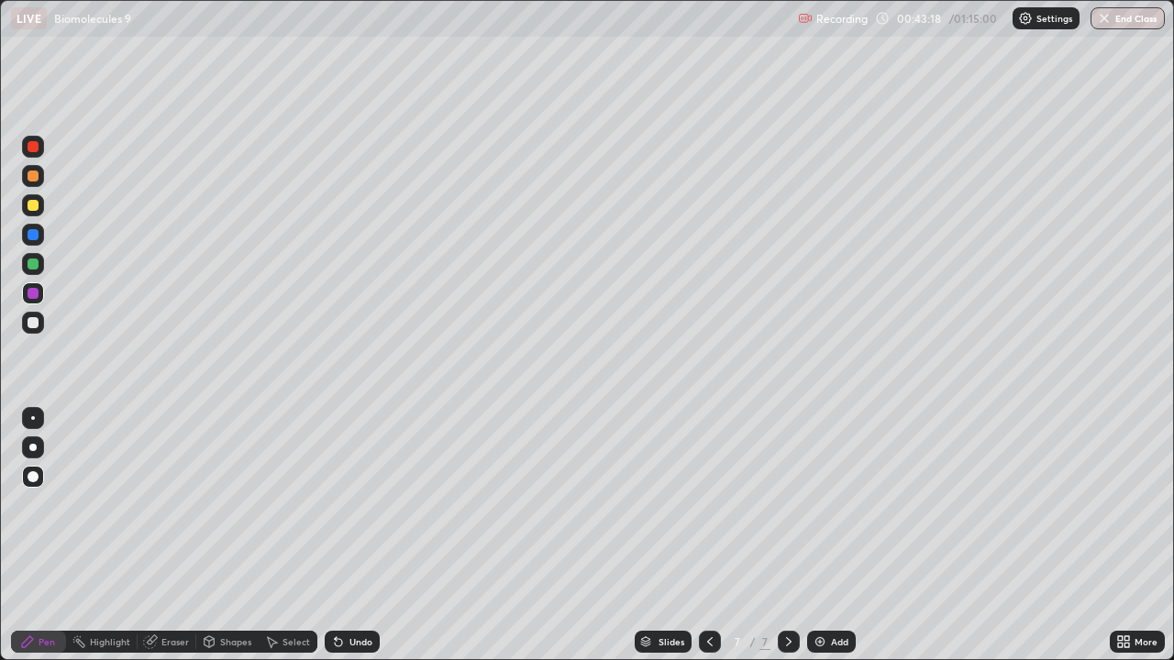
click at [33, 260] on div at bounding box center [33, 264] width 11 height 11
click at [37, 200] on div at bounding box center [33, 205] width 22 height 22
click at [33, 418] on div at bounding box center [33, 418] width 4 height 4
click at [353, 591] on div "Undo" at bounding box center [360, 641] width 23 height 9
click at [352, 591] on div "Undo" at bounding box center [352, 642] width 55 height 22
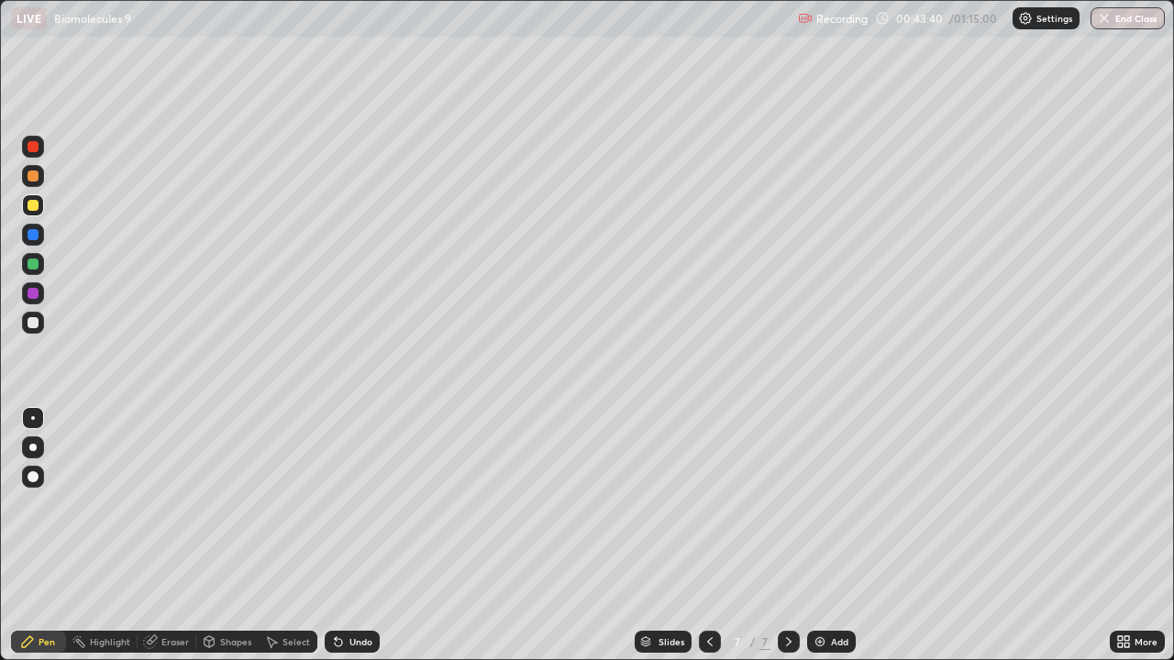
click at [350, 591] on div "Undo" at bounding box center [352, 642] width 55 height 22
click at [358, 591] on div "Undo" at bounding box center [360, 641] width 23 height 9
click at [37, 208] on div at bounding box center [33, 205] width 11 height 11
click at [359, 591] on div "Undo" at bounding box center [360, 641] width 23 height 9
click at [349, 591] on div "Undo" at bounding box center [360, 641] width 23 height 9
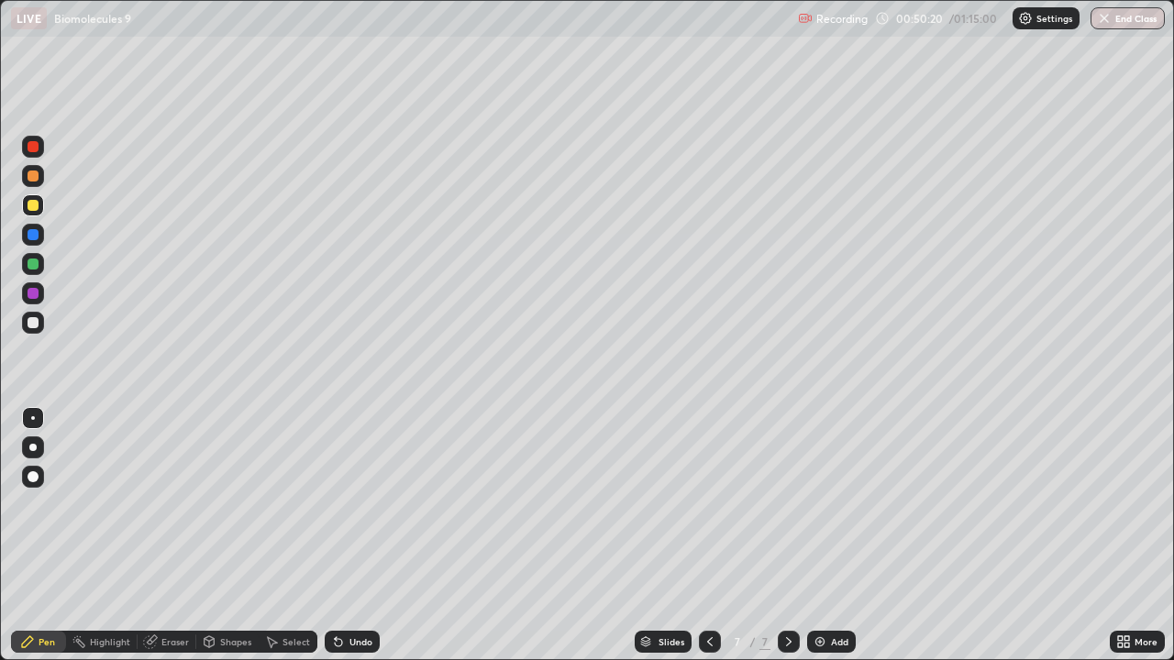
click at [349, 591] on div "Undo" at bounding box center [360, 641] width 23 height 9
click at [344, 591] on div "Undo" at bounding box center [352, 642] width 55 height 22
click at [822, 591] on img at bounding box center [819, 641] width 15 height 15
click at [33, 329] on div at bounding box center [33, 323] width 22 height 22
click at [1129, 17] on button "End Class" at bounding box center [1127, 18] width 74 height 22
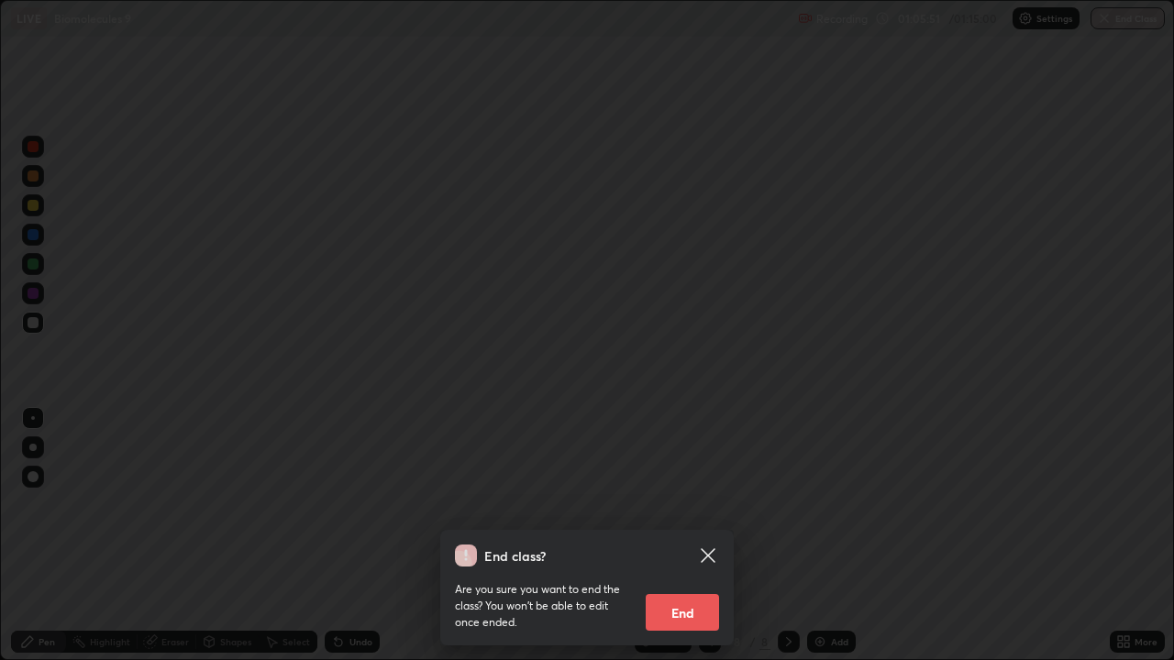
click at [695, 591] on button "End" at bounding box center [681, 612] width 73 height 37
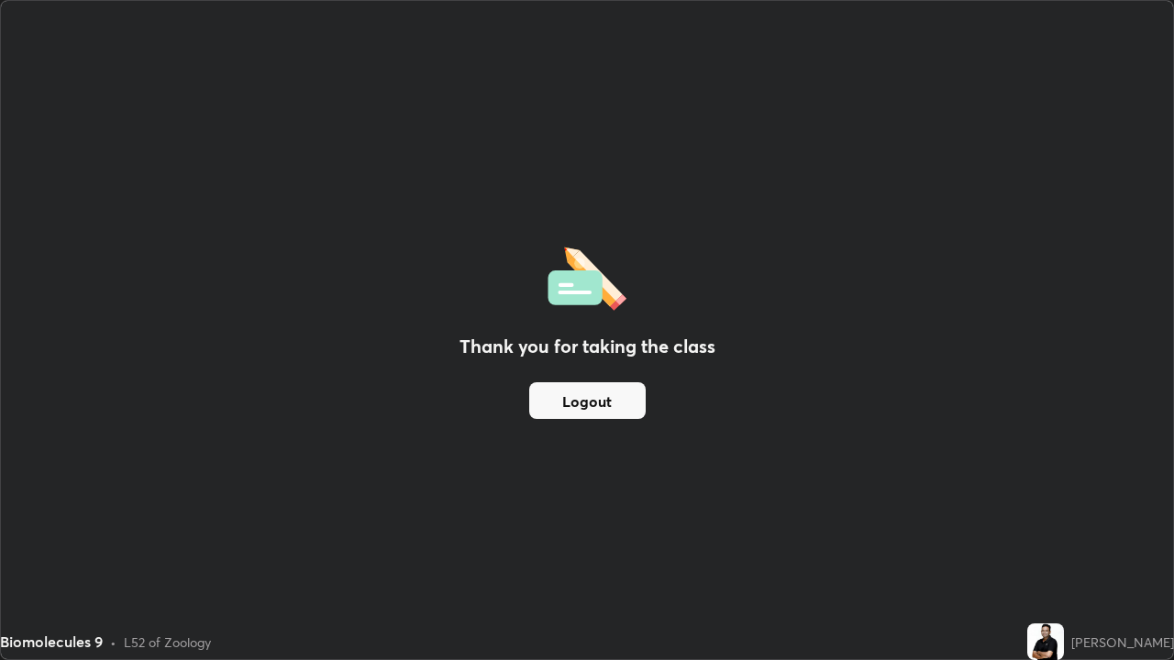
click at [18, 591] on div "Biomolecules 9 • L52 of Zoology" at bounding box center [510, 641] width 1020 height 37
click at [0, 591] on div "Biomolecules 9" at bounding box center [51, 642] width 103 height 22
click at [590, 414] on button "Logout" at bounding box center [587, 400] width 116 height 37
